Goal: Transaction & Acquisition: Purchase product/service

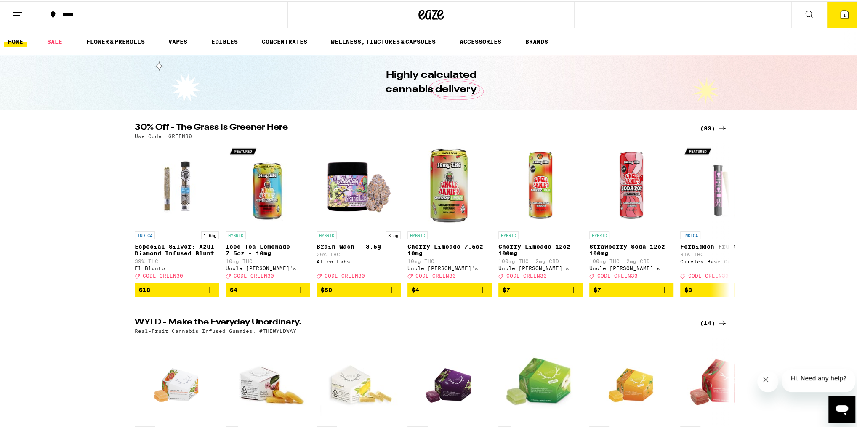
click at [704, 128] on div "(93)" at bounding box center [713, 127] width 27 height 10
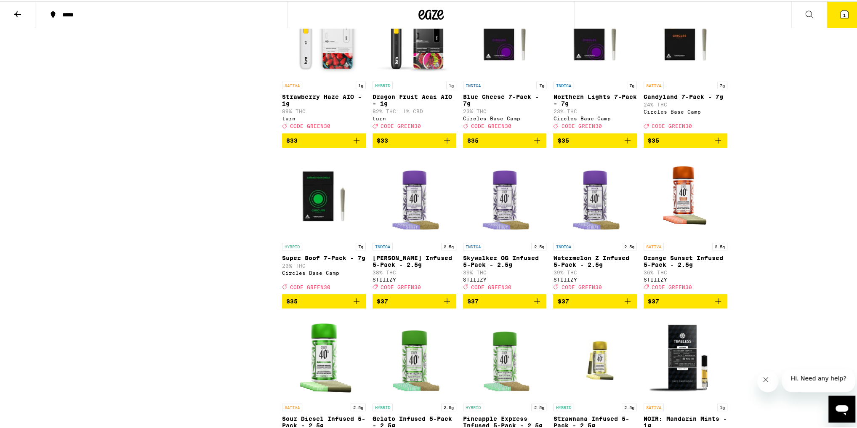
scroll to position [2156, 0]
